Goal: Task Accomplishment & Management: Use online tool/utility

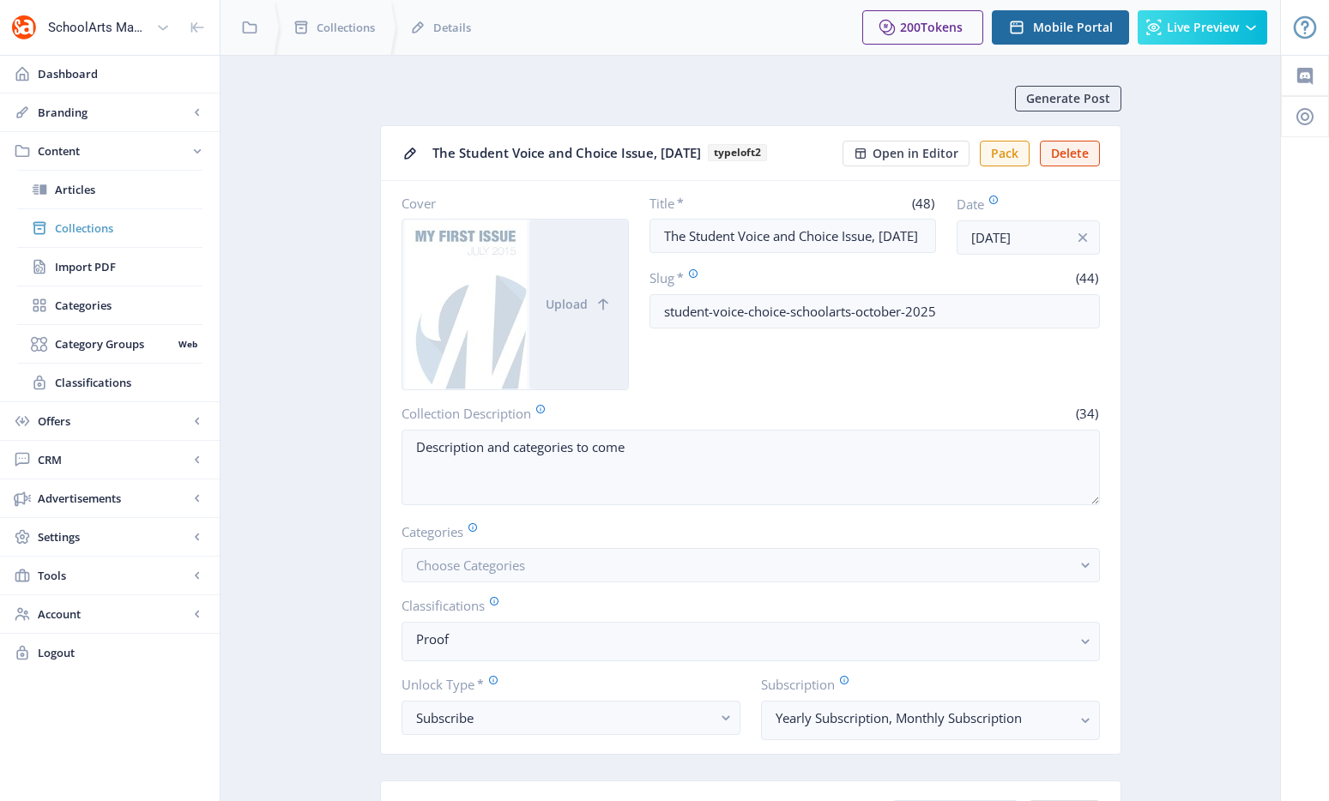
click at [98, 243] on link "Collections" at bounding box center [109, 228] width 185 height 38
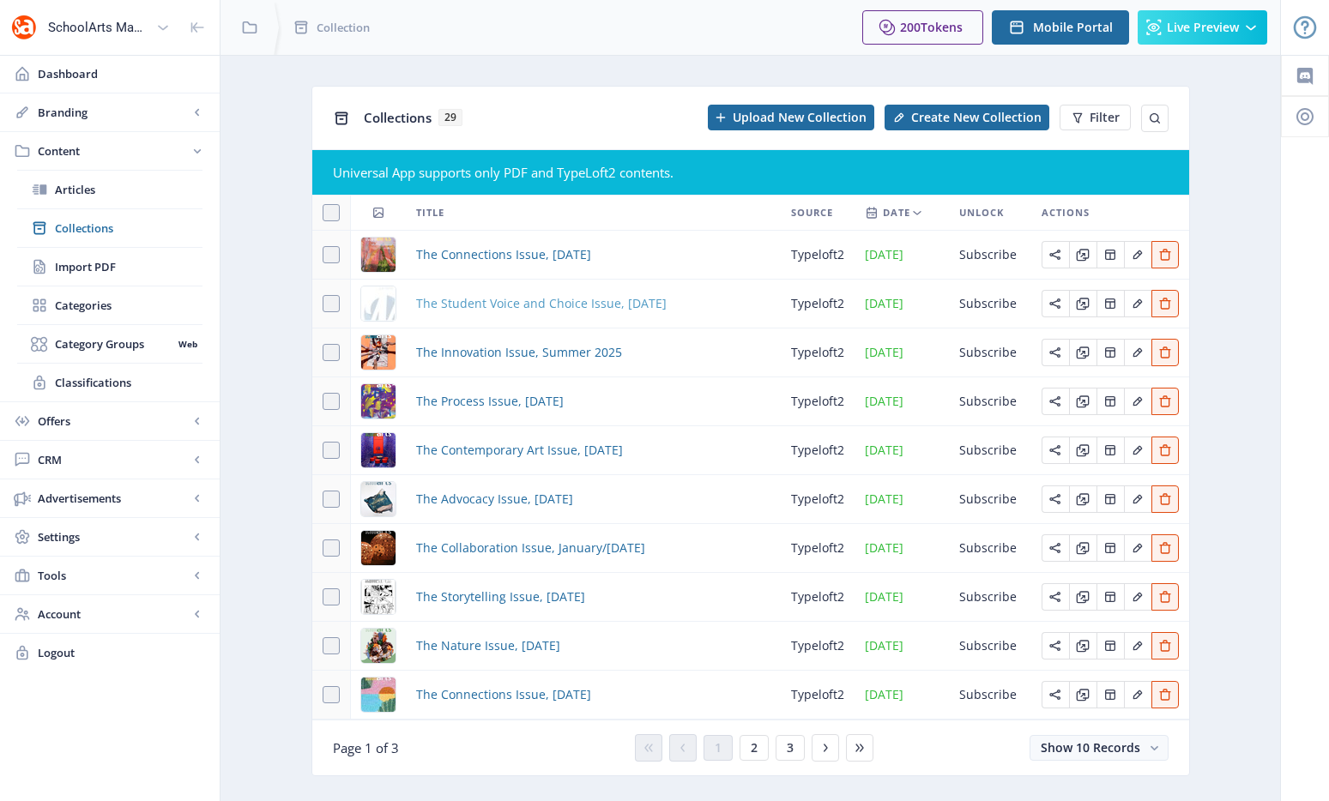
click at [596, 305] on span "The Student Voice and Choice Issue, [DATE]" at bounding box center [541, 303] width 250 height 21
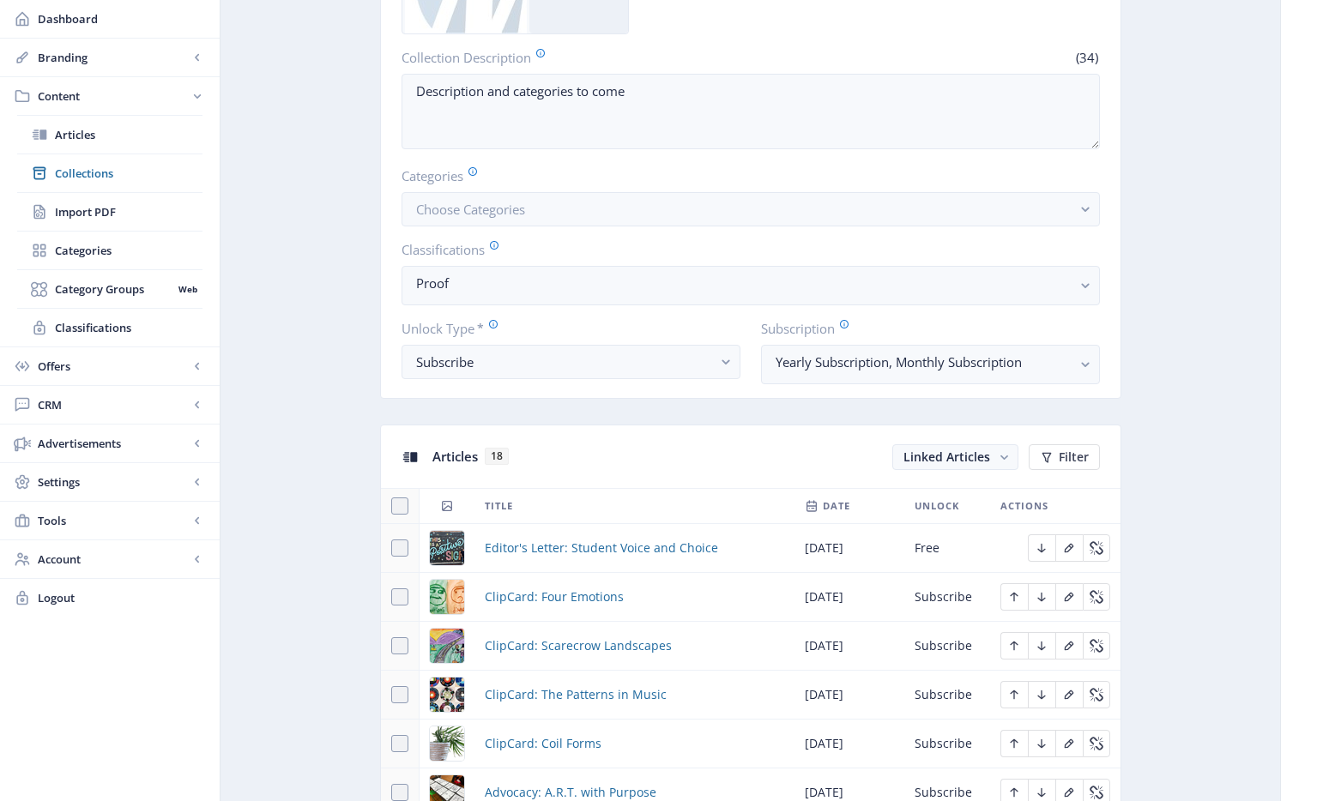
scroll to position [532, 0]
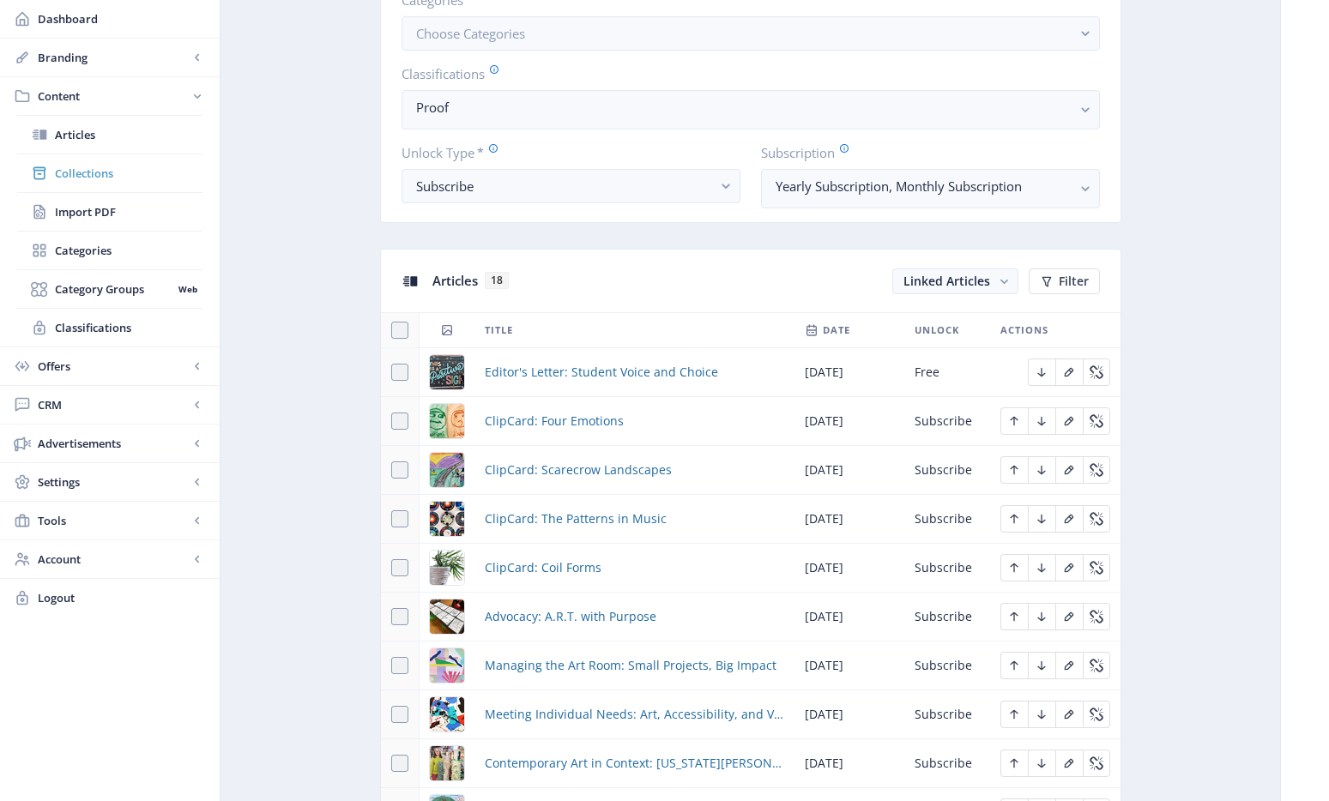
click at [104, 180] on span "Collections" at bounding box center [129, 173] width 148 height 17
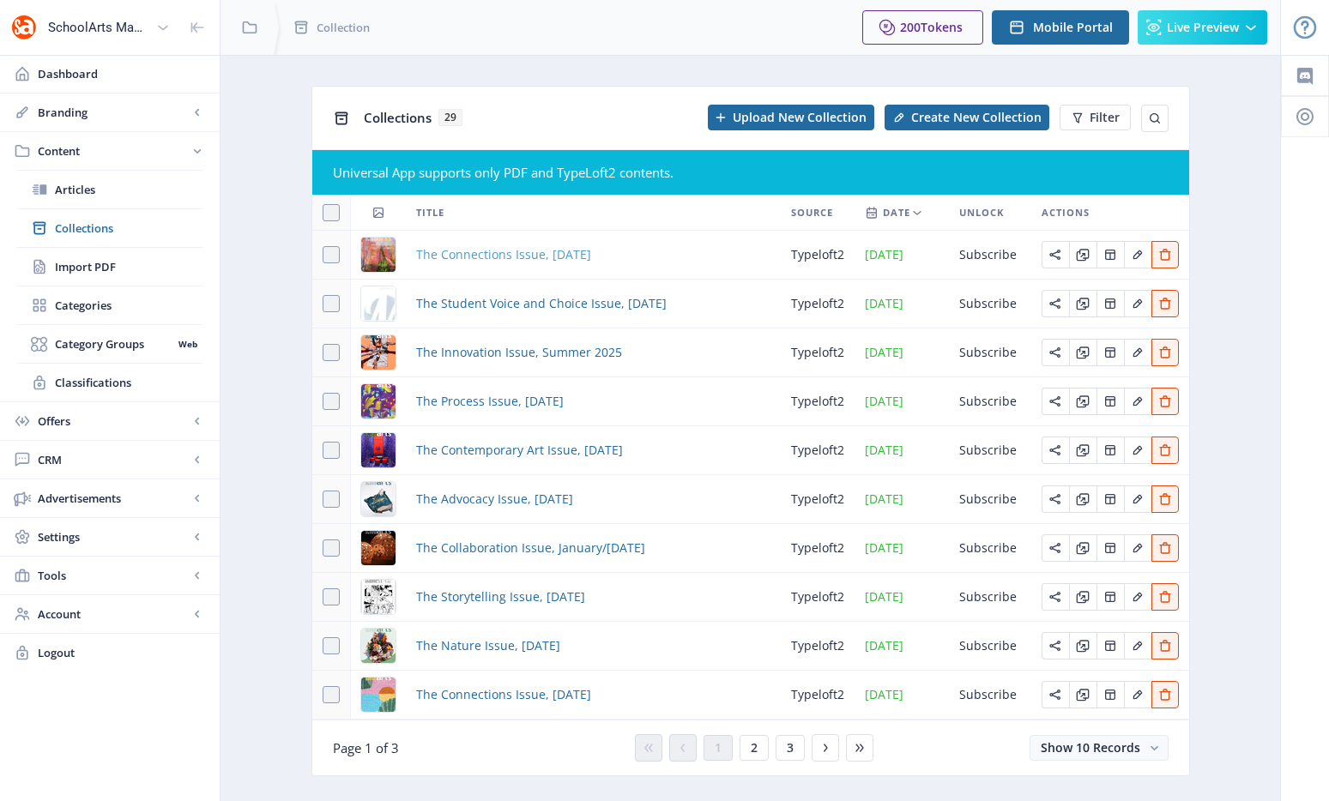
click at [501, 257] on span "The Connections Issue, [DATE]" at bounding box center [503, 254] width 175 height 21
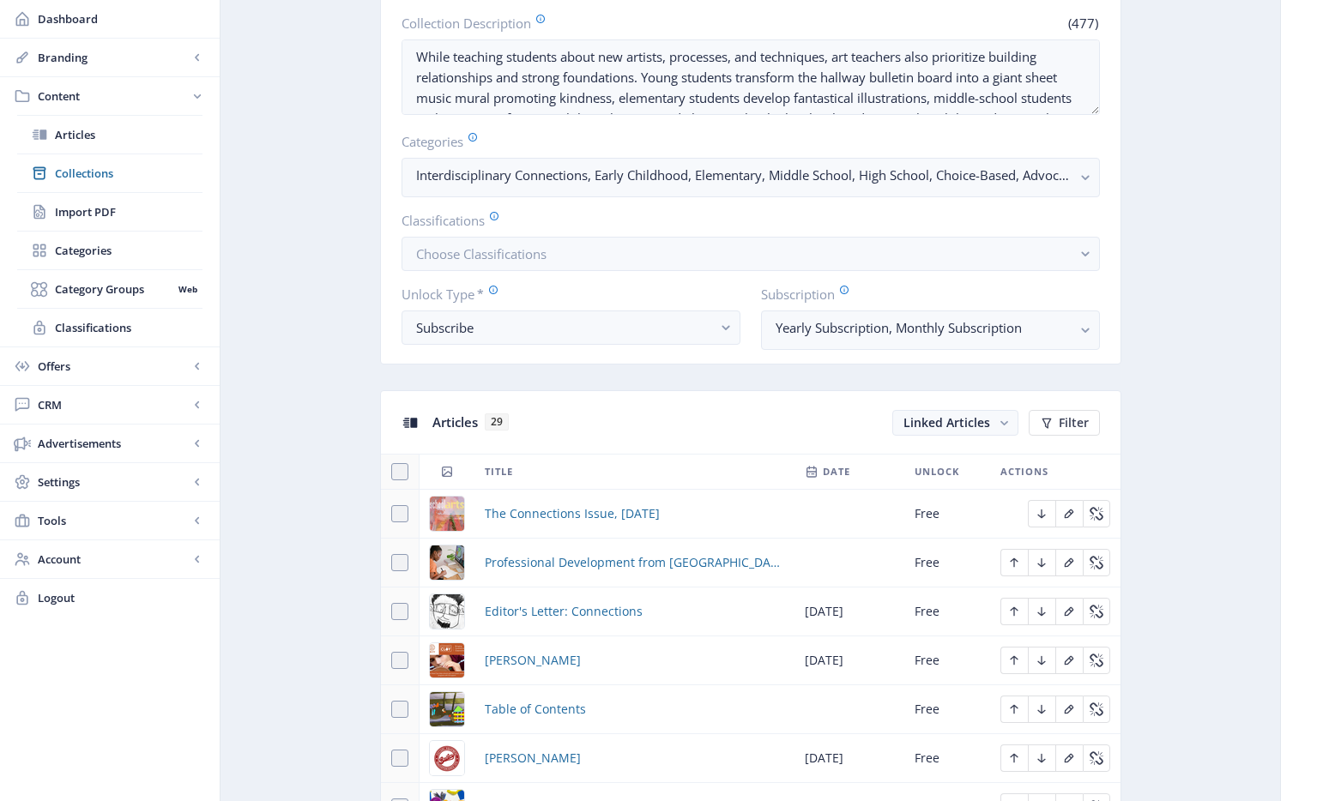
scroll to position [479, 0]
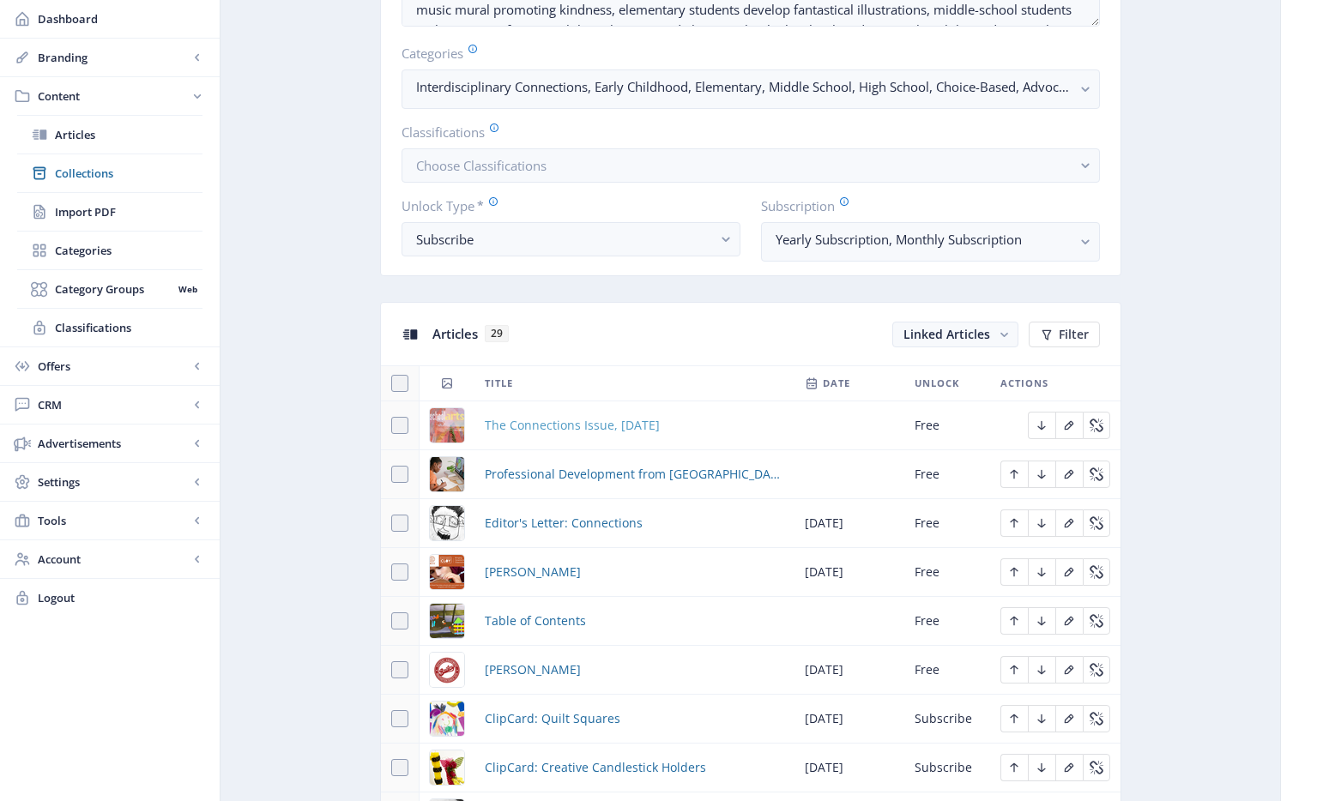
click at [609, 428] on span "The Connections Issue, [DATE]" at bounding box center [572, 425] width 175 height 21
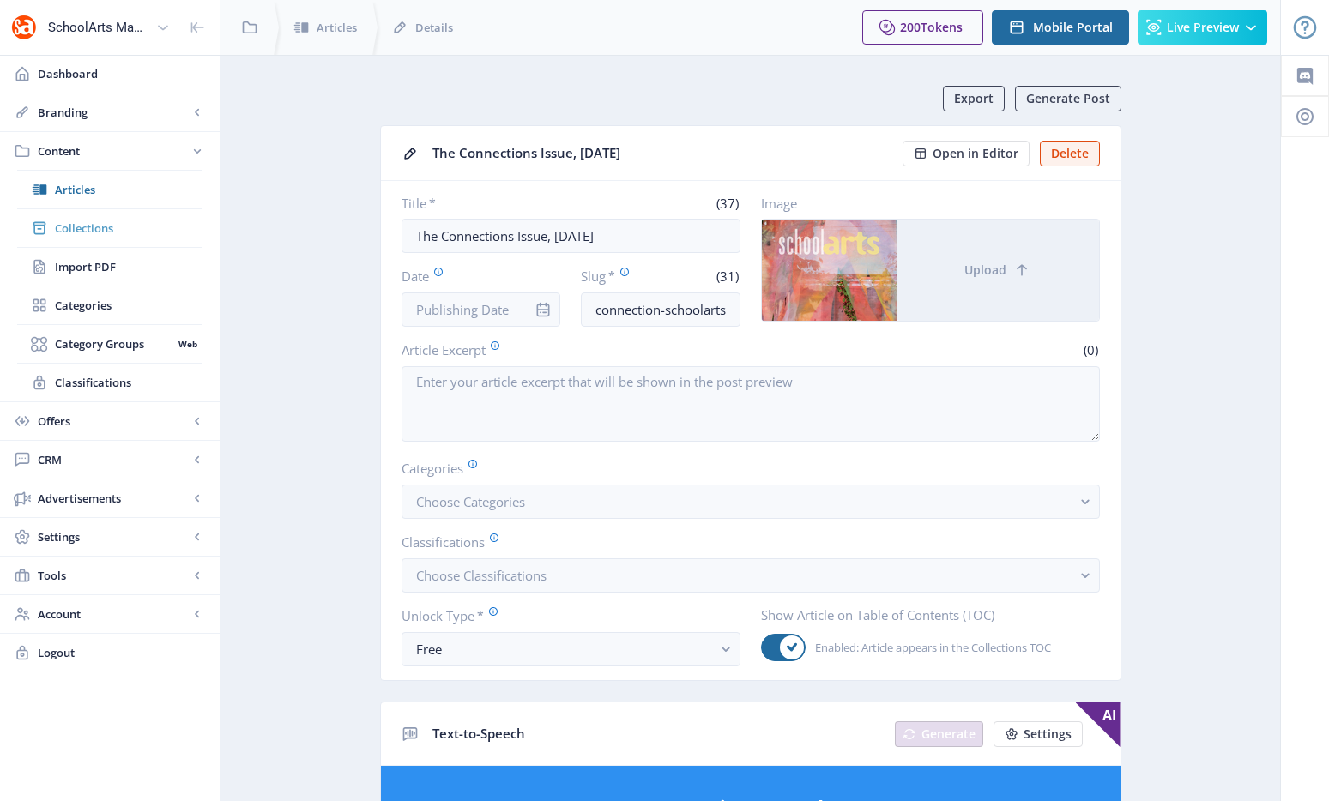
click at [98, 233] on span "Collections" at bounding box center [129, 228] width 148 height 17
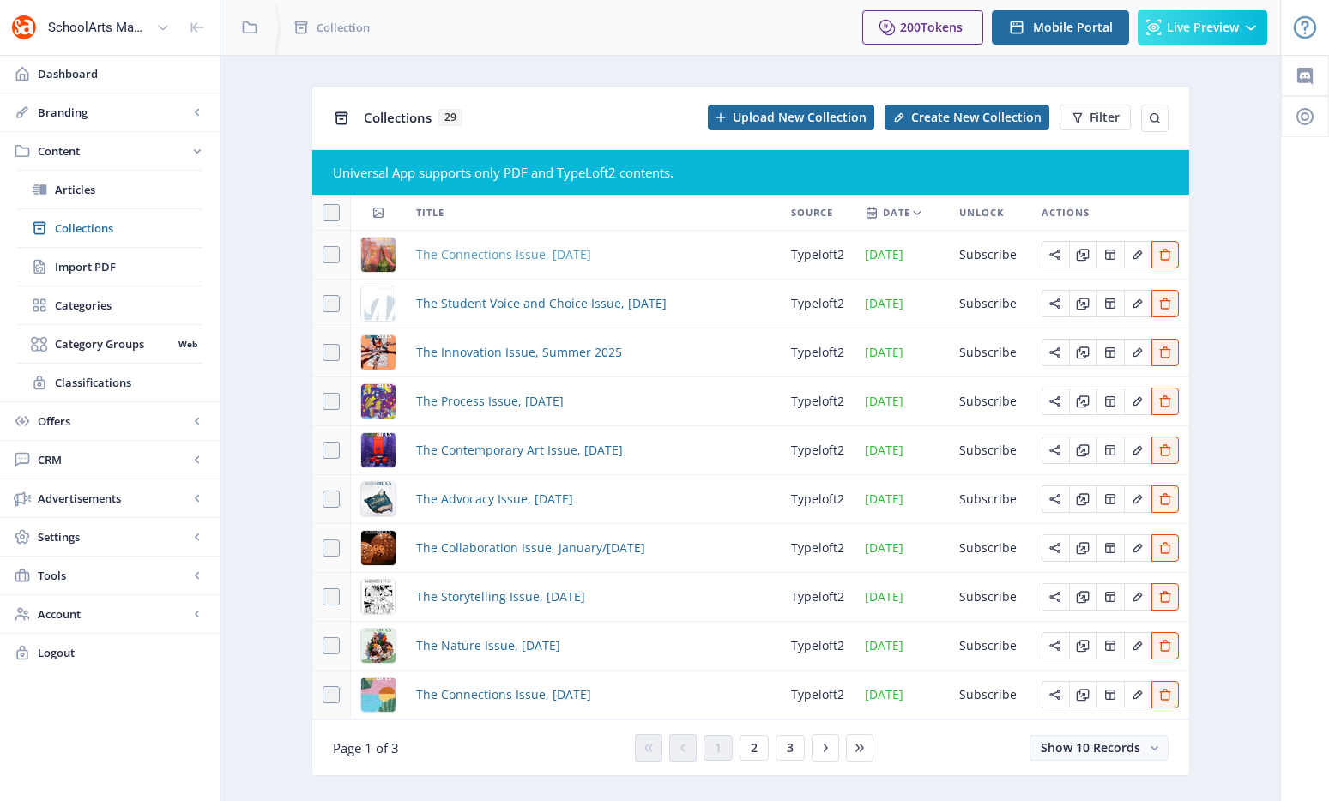
click at [456, 260] on span "The Connections Issue, [DATE]" at bounding box center [503, 254] width 175 height 21
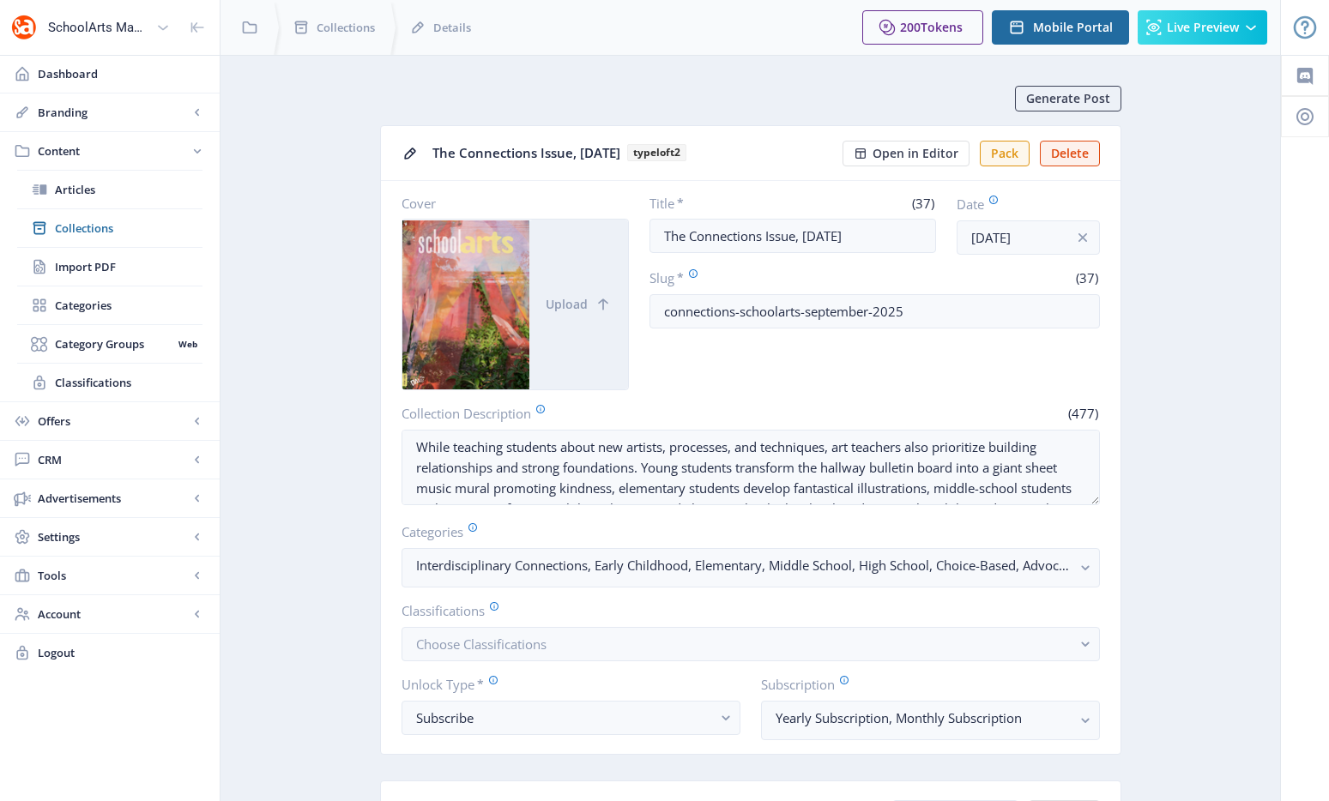
scroll to position [375, 0]
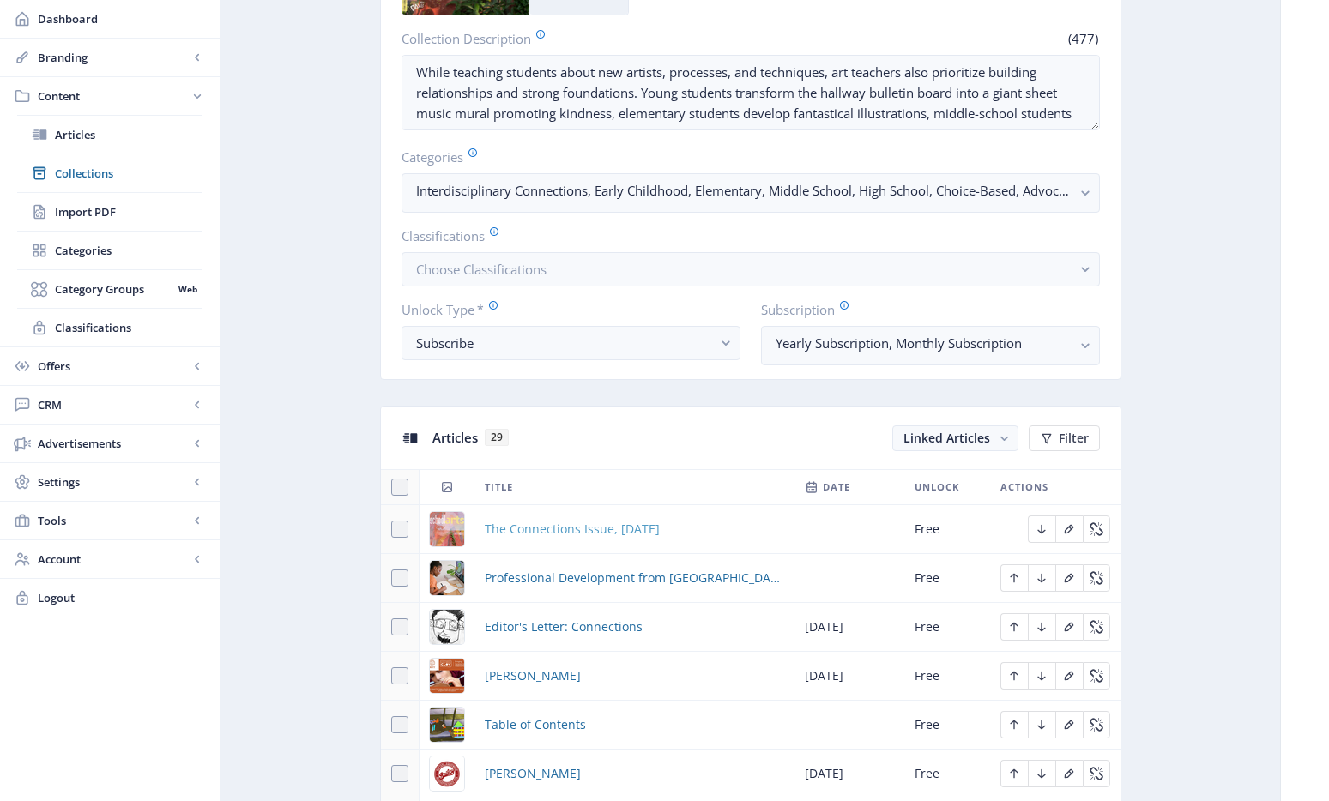
click at [550, 530] on span "The Connections Issue, [DATE]" at bounding box center [572, 529] width 175 height 21
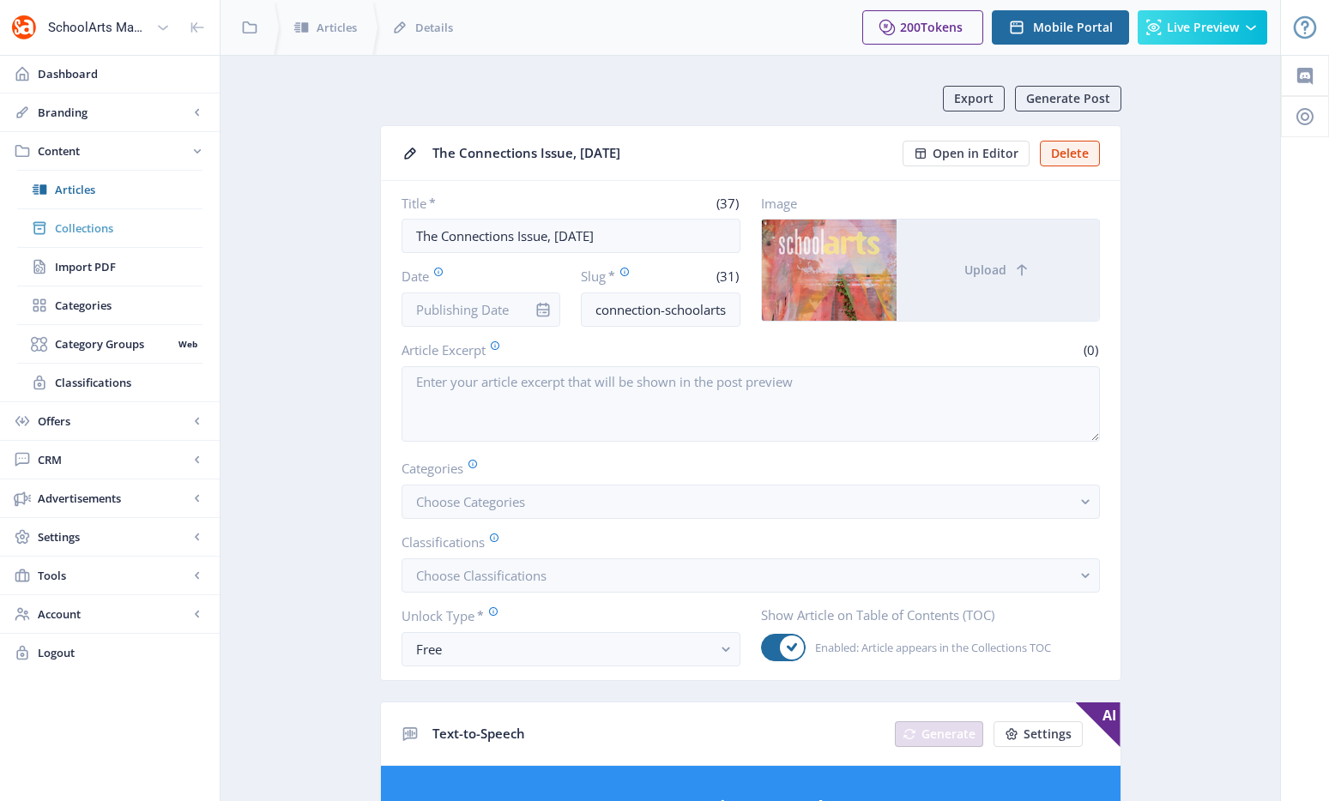
click at [112, 234] on span "Collections" at bounding box center [129, 228] width 148 height 17
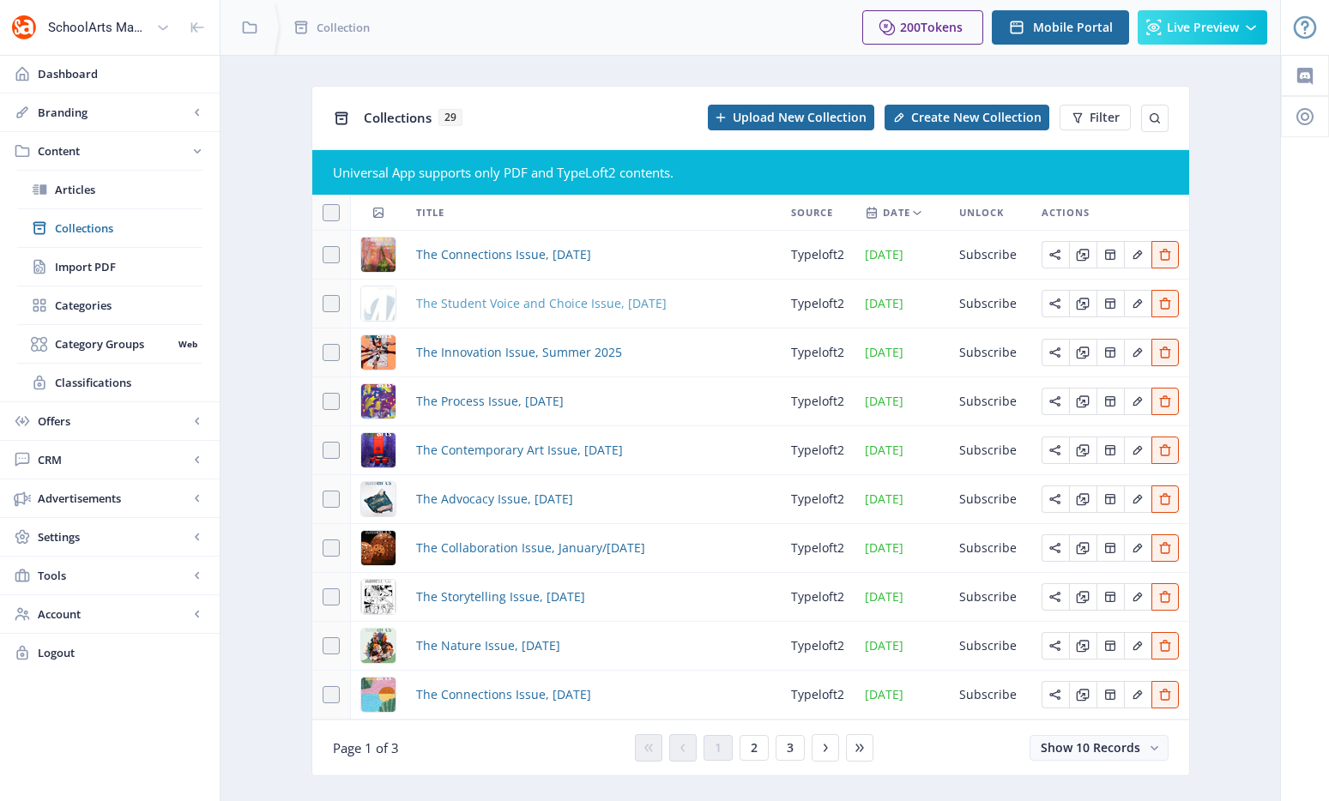
click at [511, 305] on span "The Student Voice and Choice Issue, [DATE]" at bounding box center [541, 303] width 250 height 21
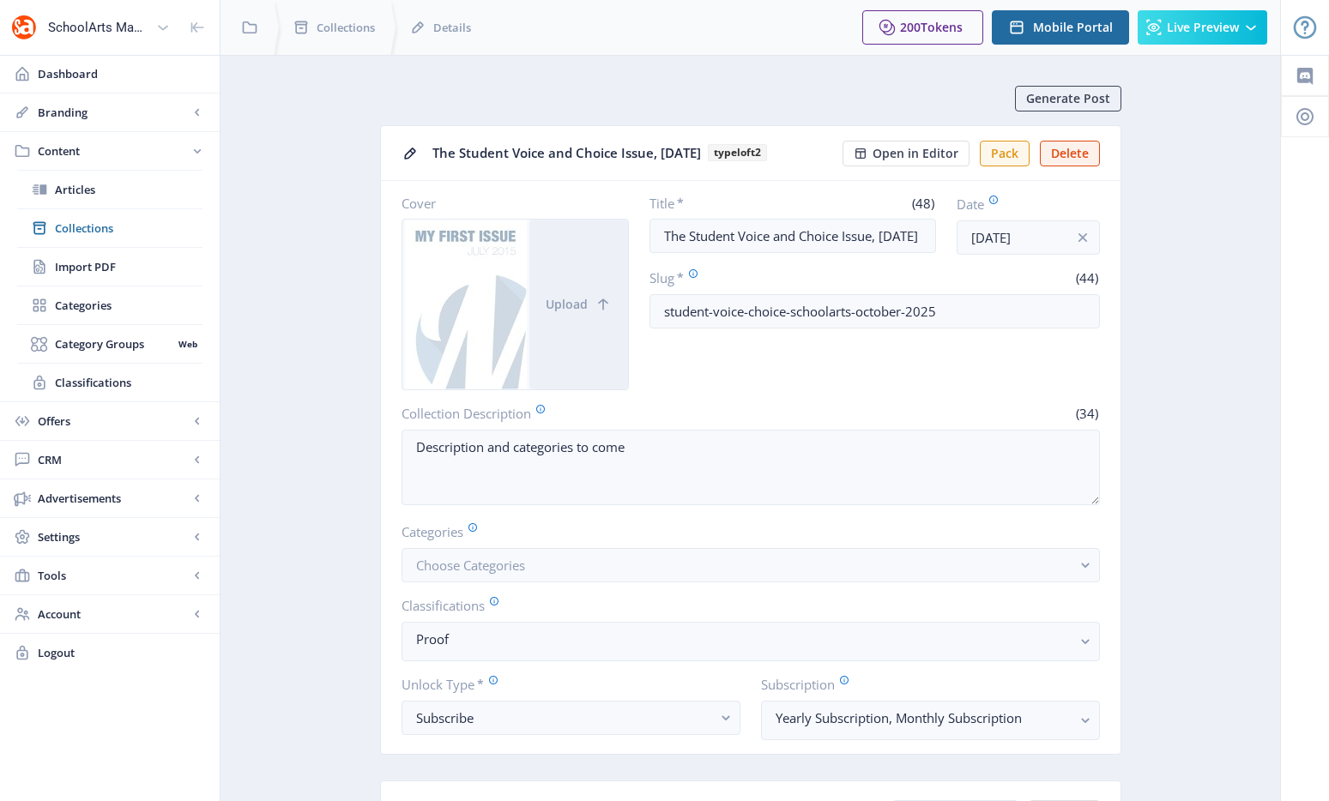
scroll to position [439, 0]
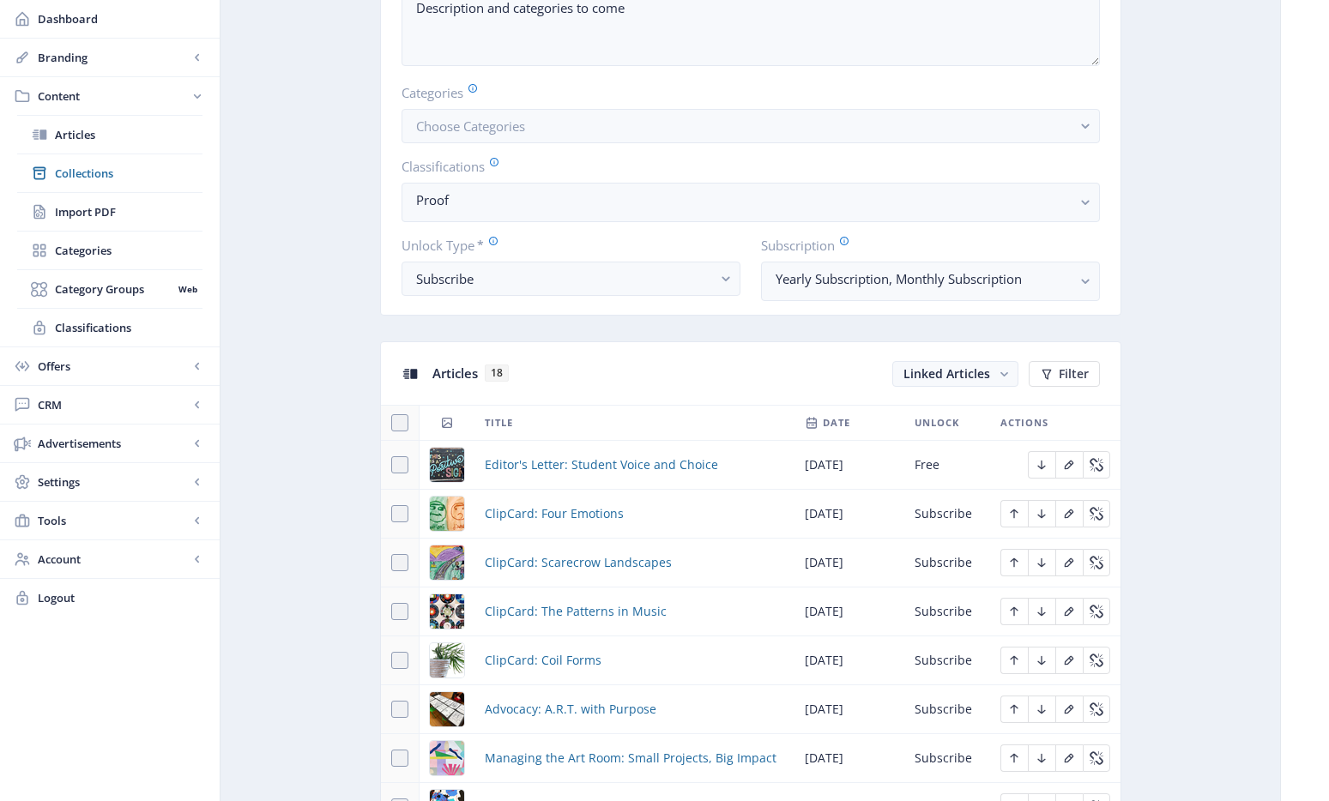
click at [627, 463] on span "Editor's Letter: Student Voice and Choice" at bounding box center [601, 465] width 233 height 21
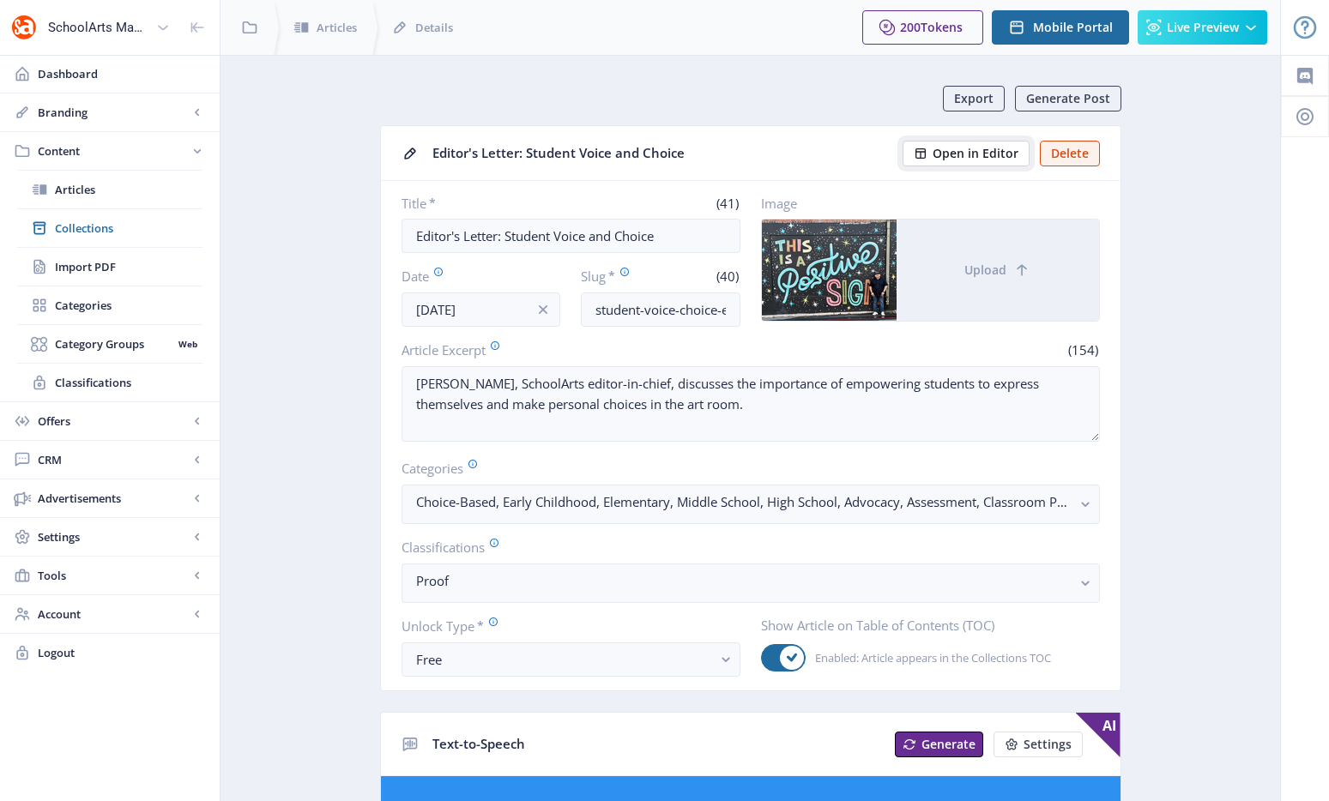
click at [970, 147] on span "Open in Editor" at bounding box center [975, 154] width 86 height 14
click at [95, 222] on span "Collections" at bounding box center [129, 228] width 148 height 17
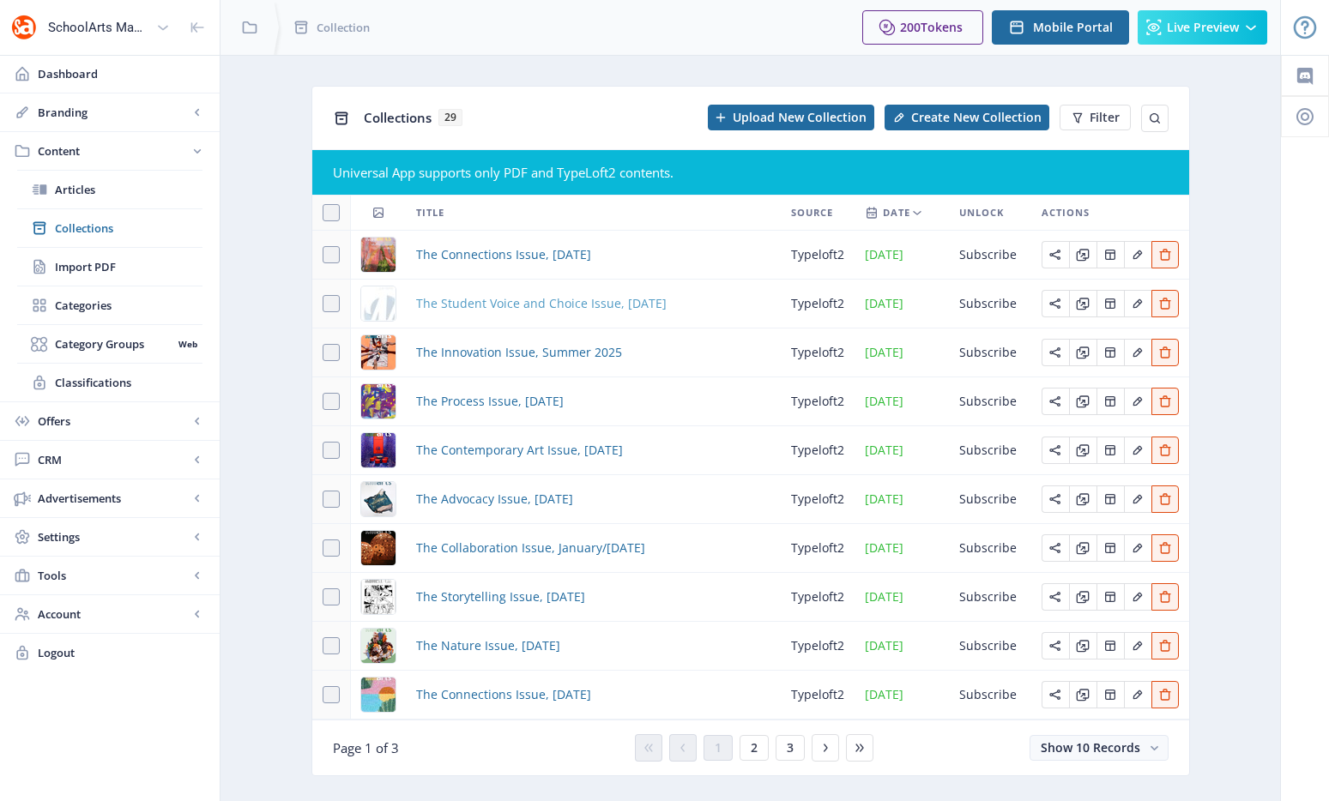
click at [492, 306] on span "The Student Voice and Choice Issue, [DATE]" at bounding box center [541, 303] width 250 height 21
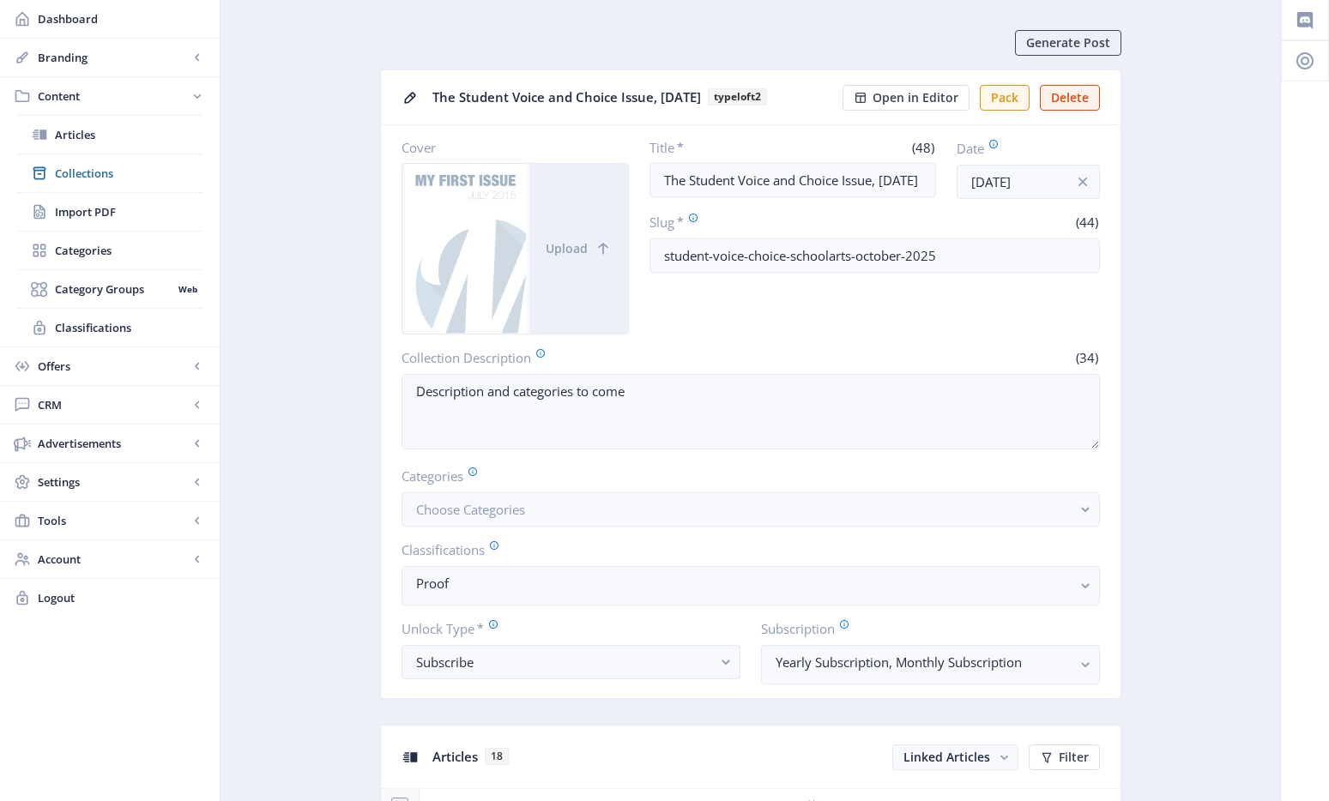
scroll to position [442, 0]
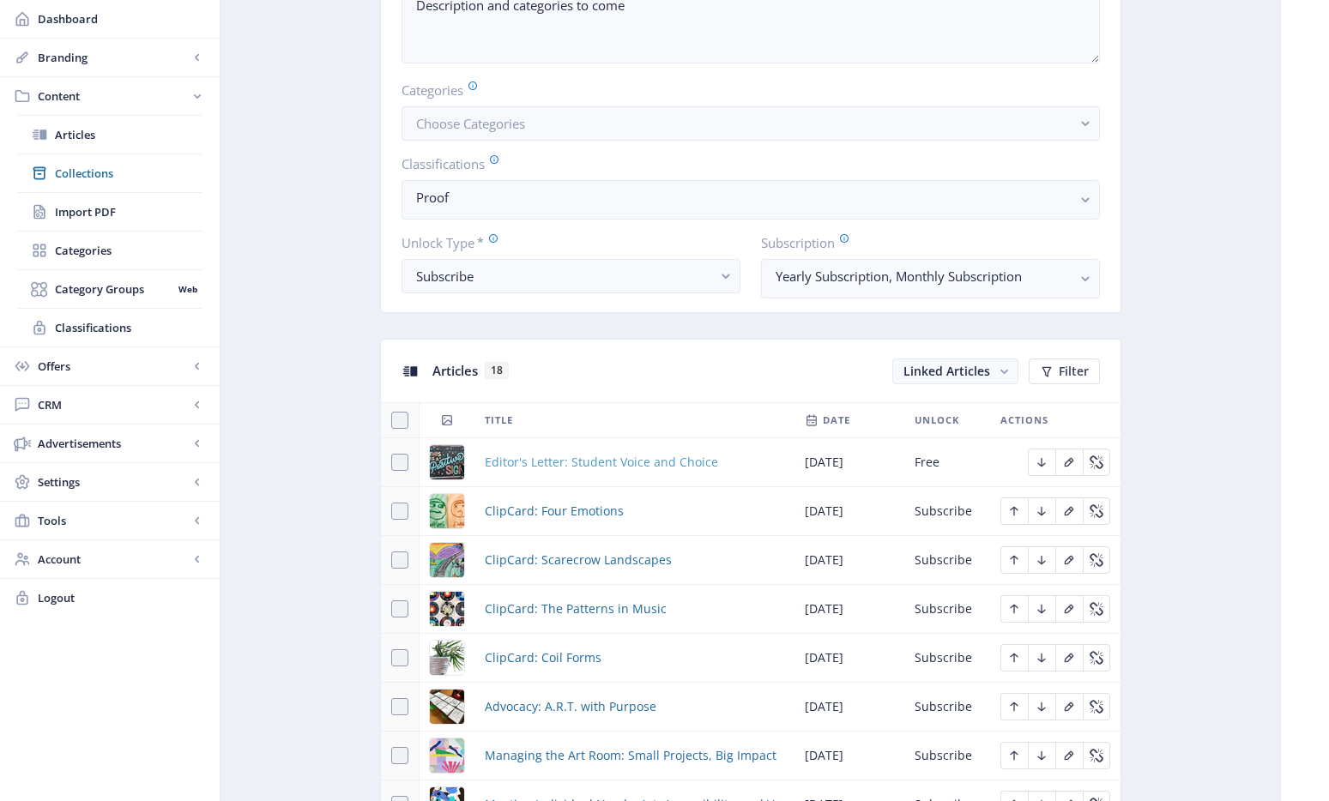
click at [634, 456] on span "Editor's Letter: Student Voice and Choice" at bounding box center [601, 462] width 233 height 21
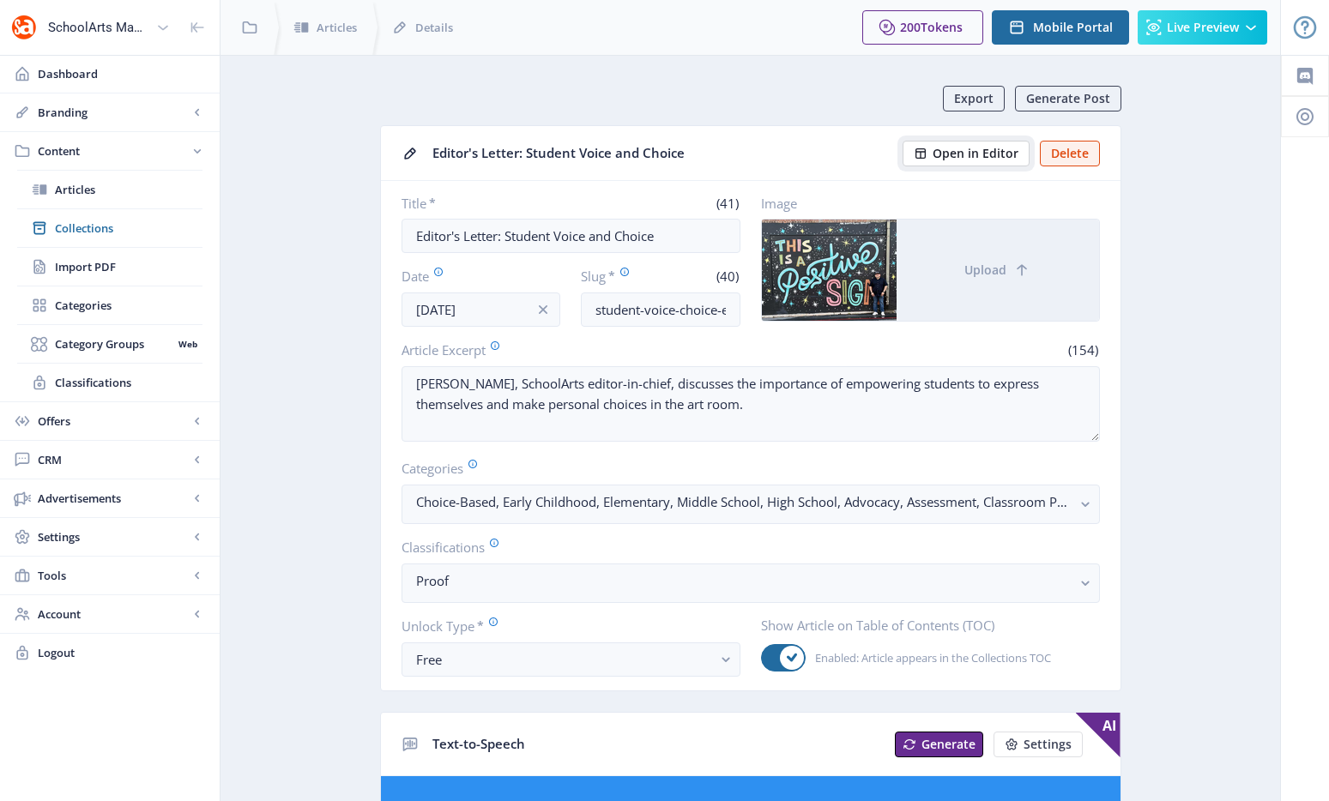
click at [971, 151] on span "Open in Editor" at bounding box center [975, 154] width 86 height 14
click at [118, 229] on span "Collections" at bounding box center [129, 228] width 148 height 17
